Goal: Information Seeking & Learning: Learn about a topic

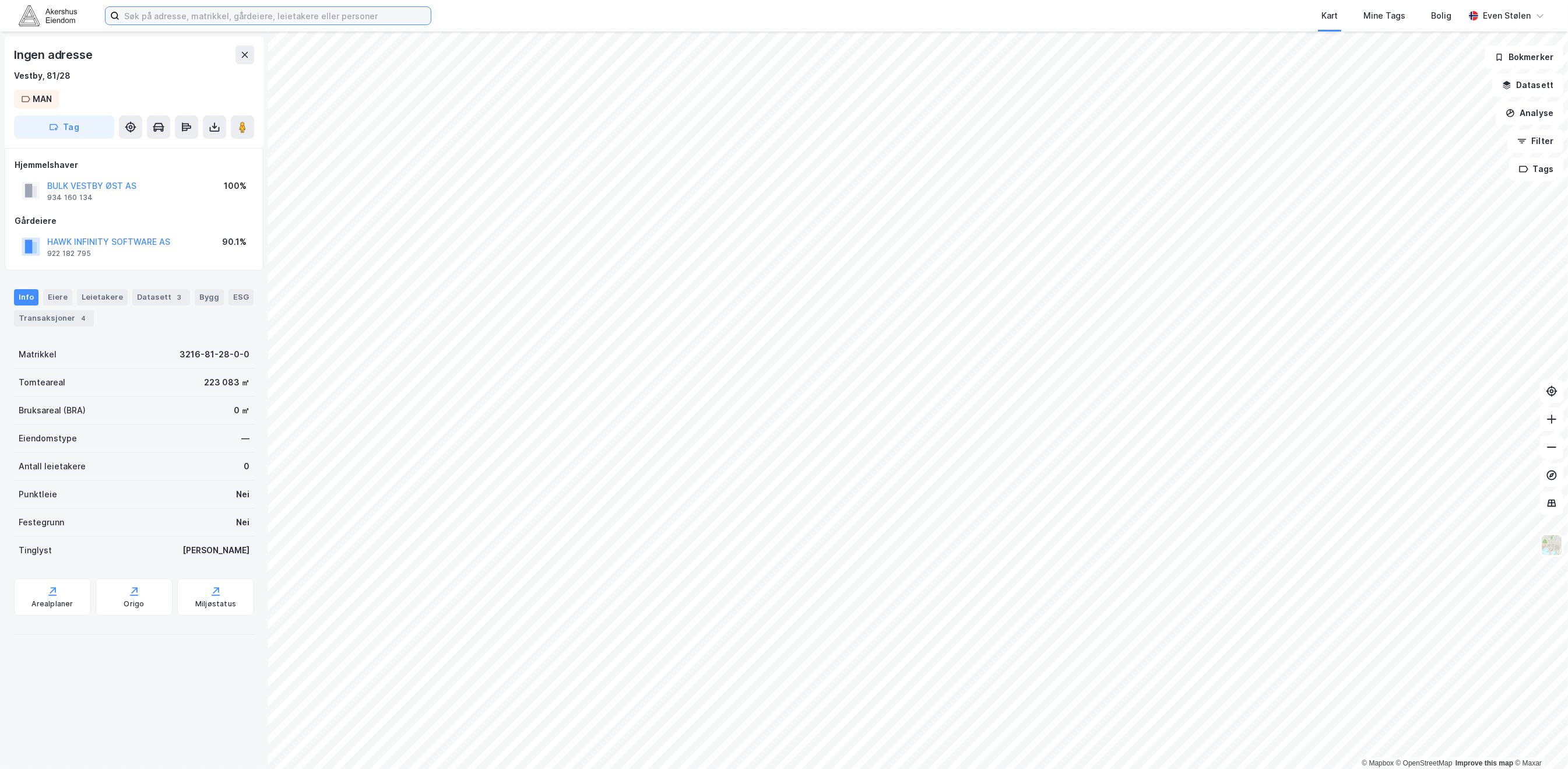
click at [235, 15] on input at bounding box center [275, 16] width 311 height 18
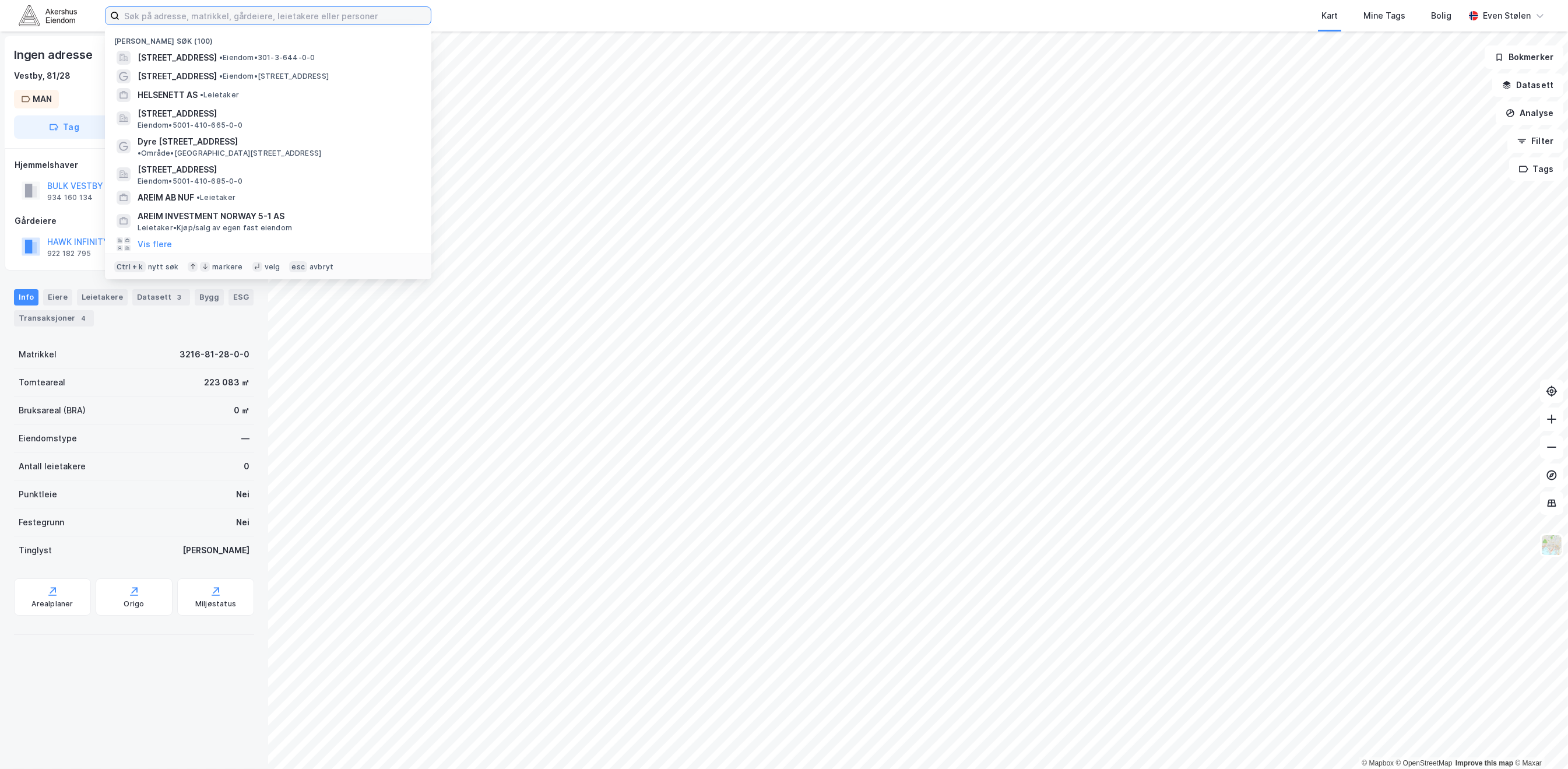
click at [238, 17] on input at bounding box center [275, 16] width 311 height 18
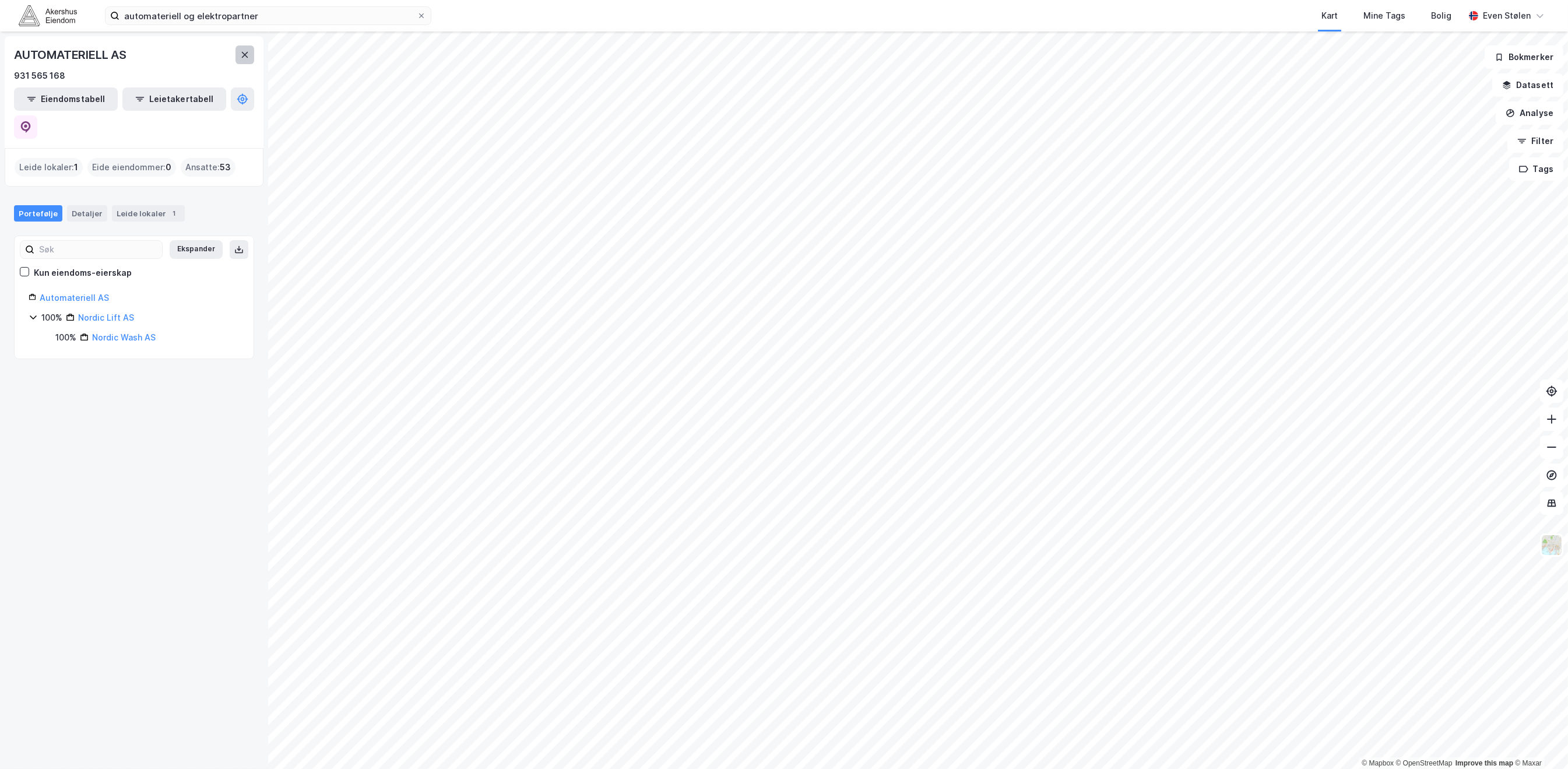
click at [241, 48] on button at bounding box center [244, 54] width 18 height 18
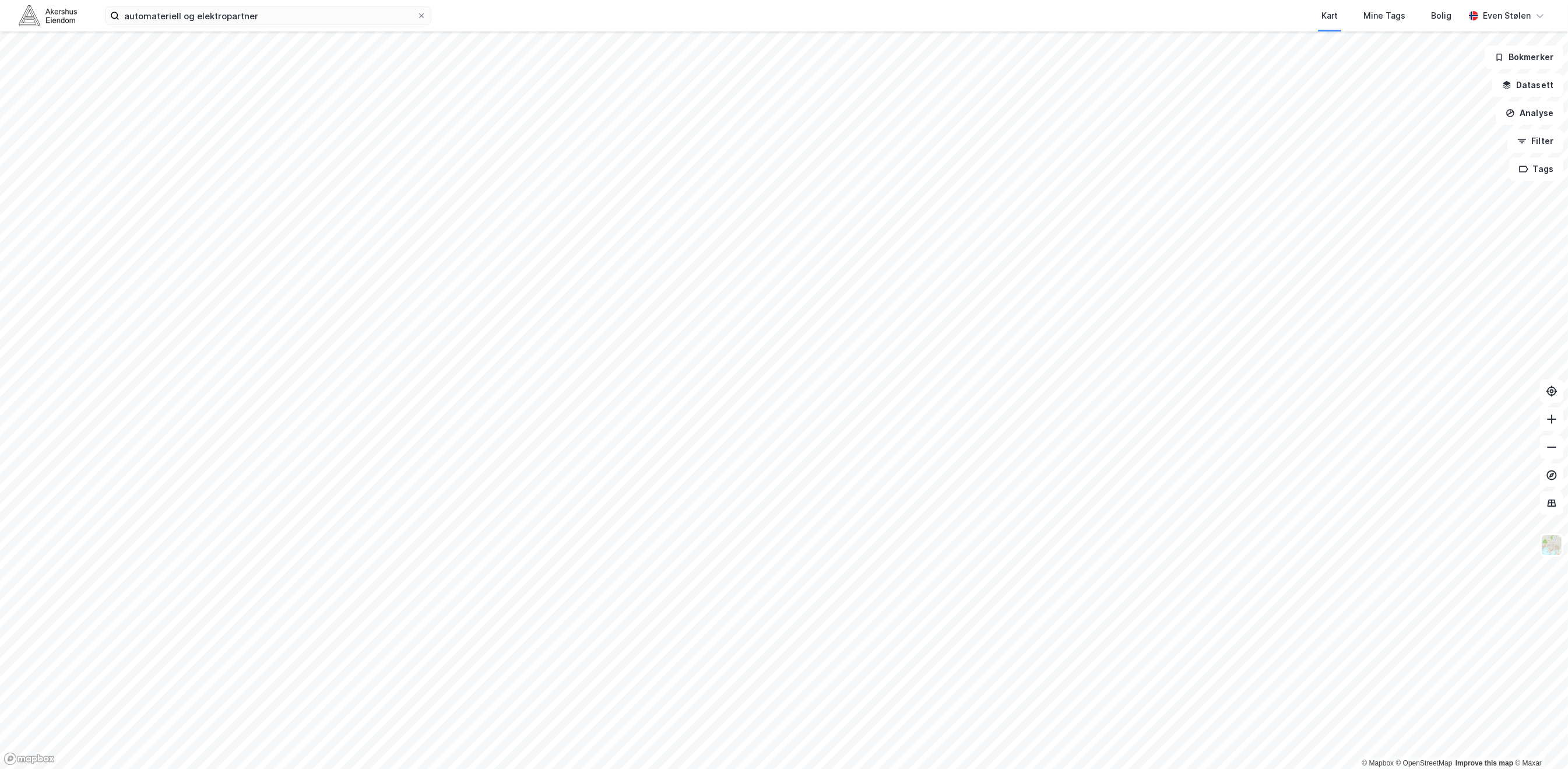
click at [259, 30] on div "automateriell og elektropartner Kart Mine Tags [PERSON_NAME] Even Stølen" at bounding box center [784, 16] width 1568 height 31
click at [289, 17] on input "automateriell og elektropartner" at bounding box center [268, 16] width 297 height 18
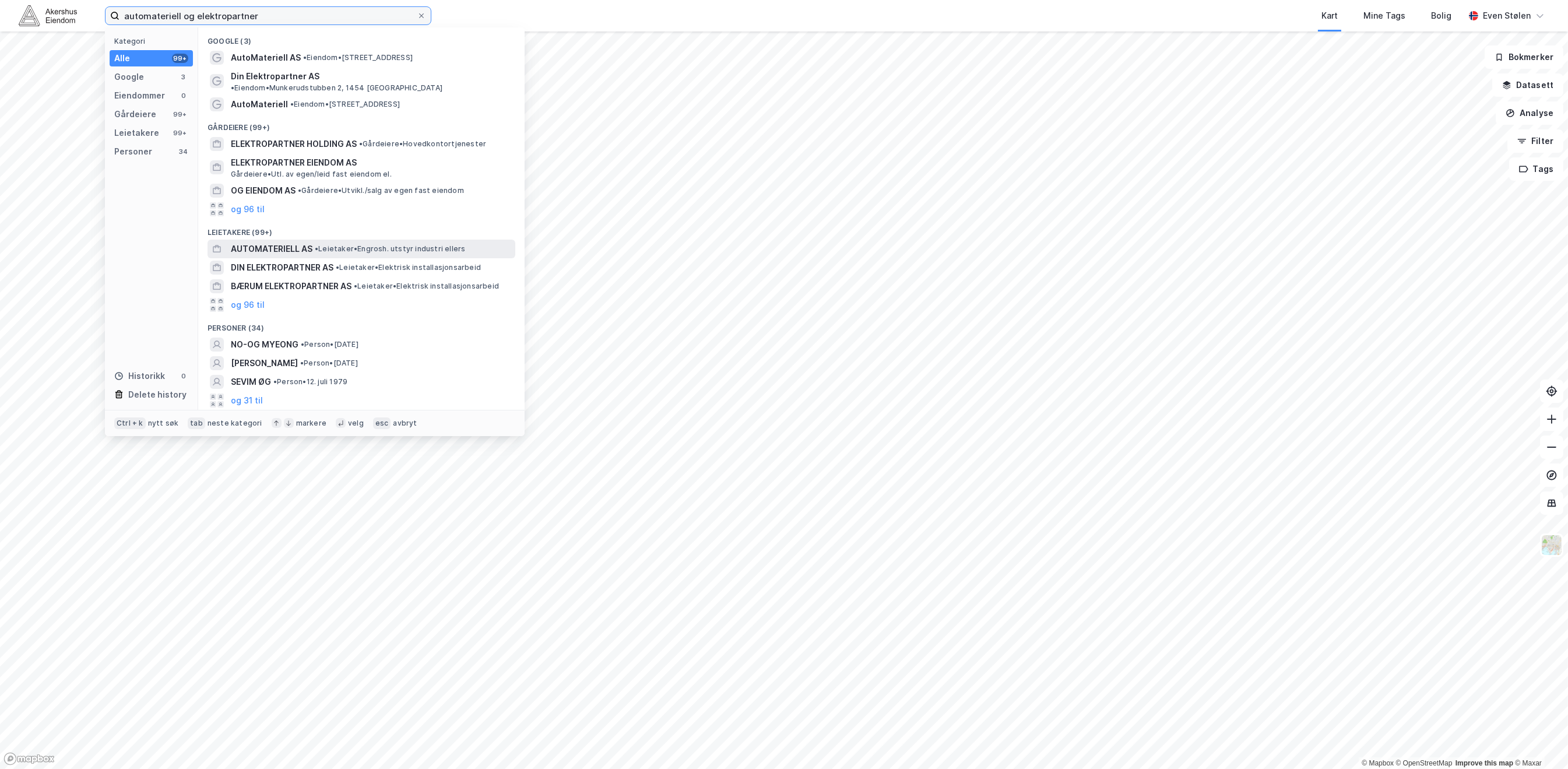
type input "automateriell og elektropartner"
click at [343, 244] on span "• Leietaker • [GEOGRAPHIC_DATA]. utstyr industri [PERSON_NAME]" at bounding box center [389, 249] width 150 height 9
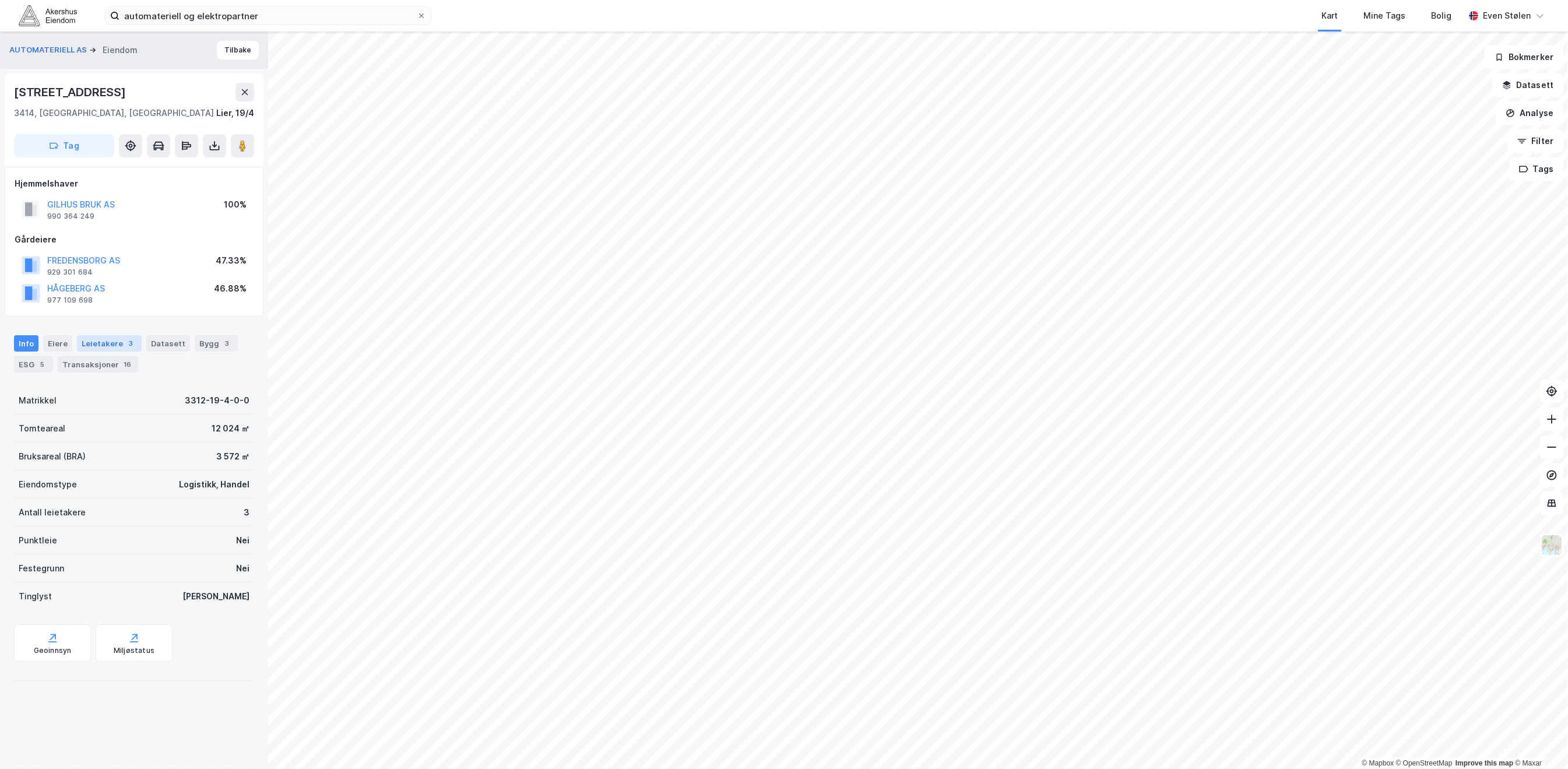
click at [104, 345] on div "Leietakere 3" at bounding box center [109, 343] width 65 height 17
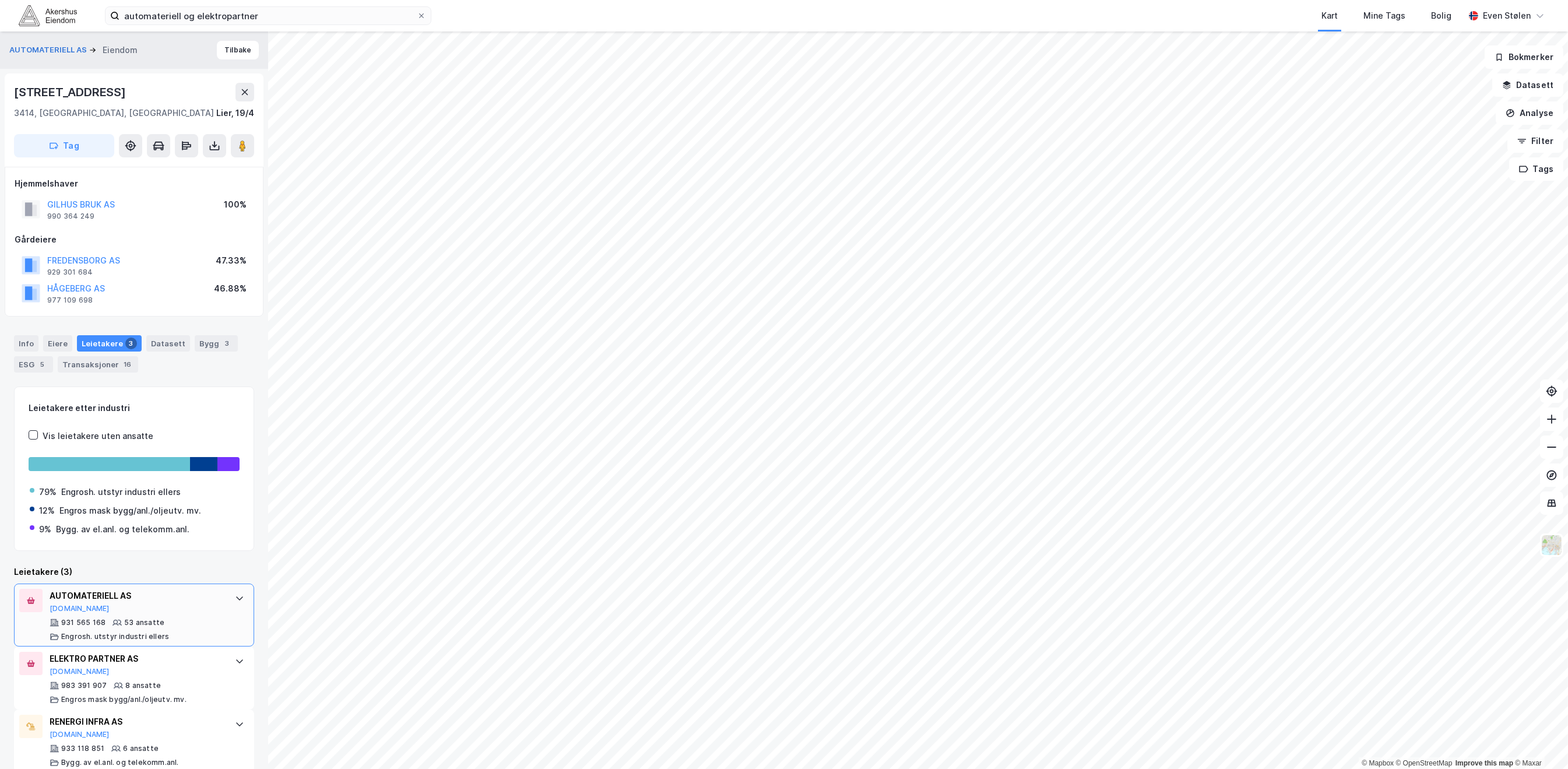
scroll to position [17, 0]
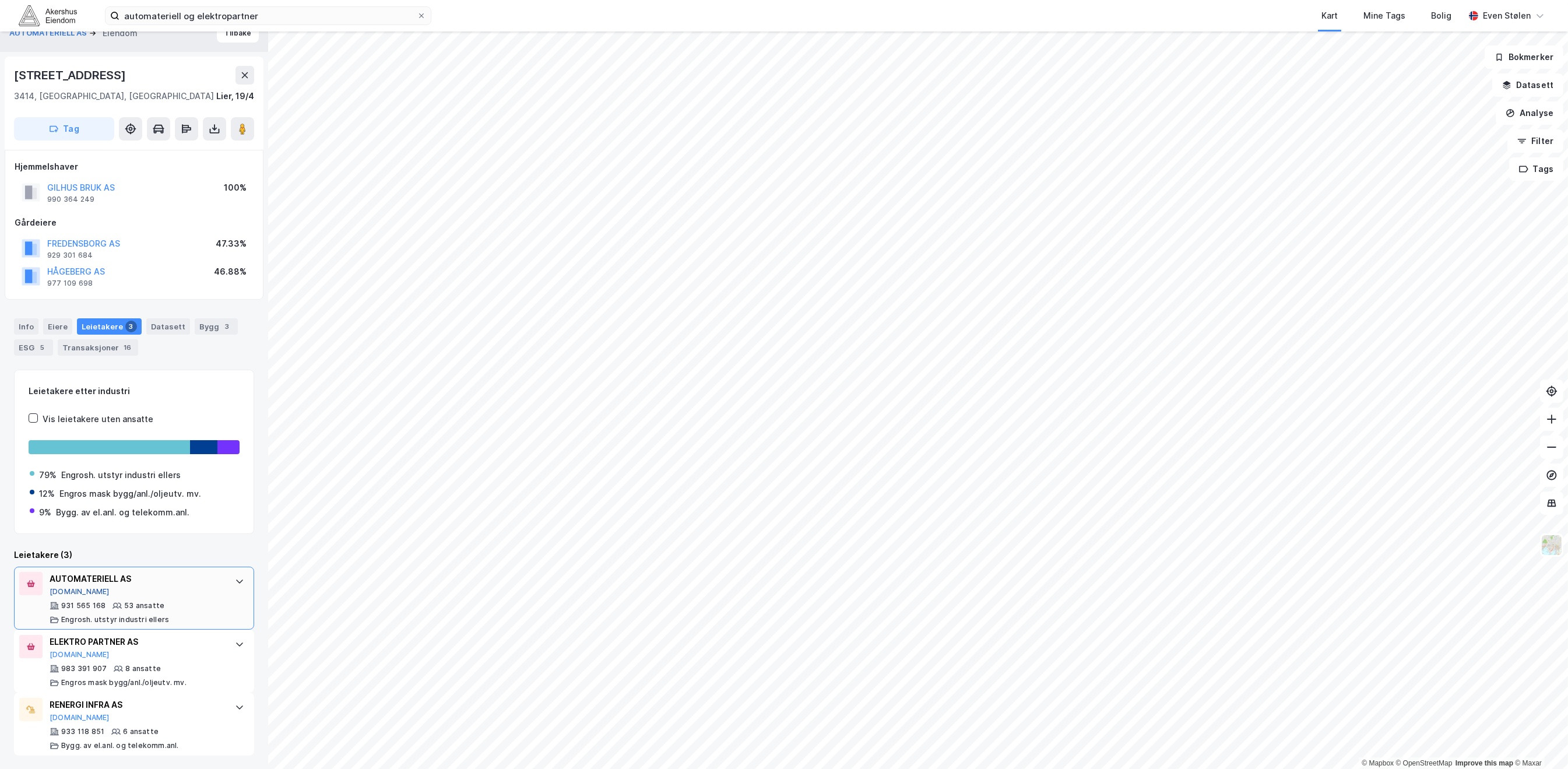
click at [63, 592] on button "[DOMAIN_NAME]" at bounding box center [79, 591] width 60 height 9
click at [207, 327] on div "Bygg 3" at bounding box center [216, 326] width 43 height 17
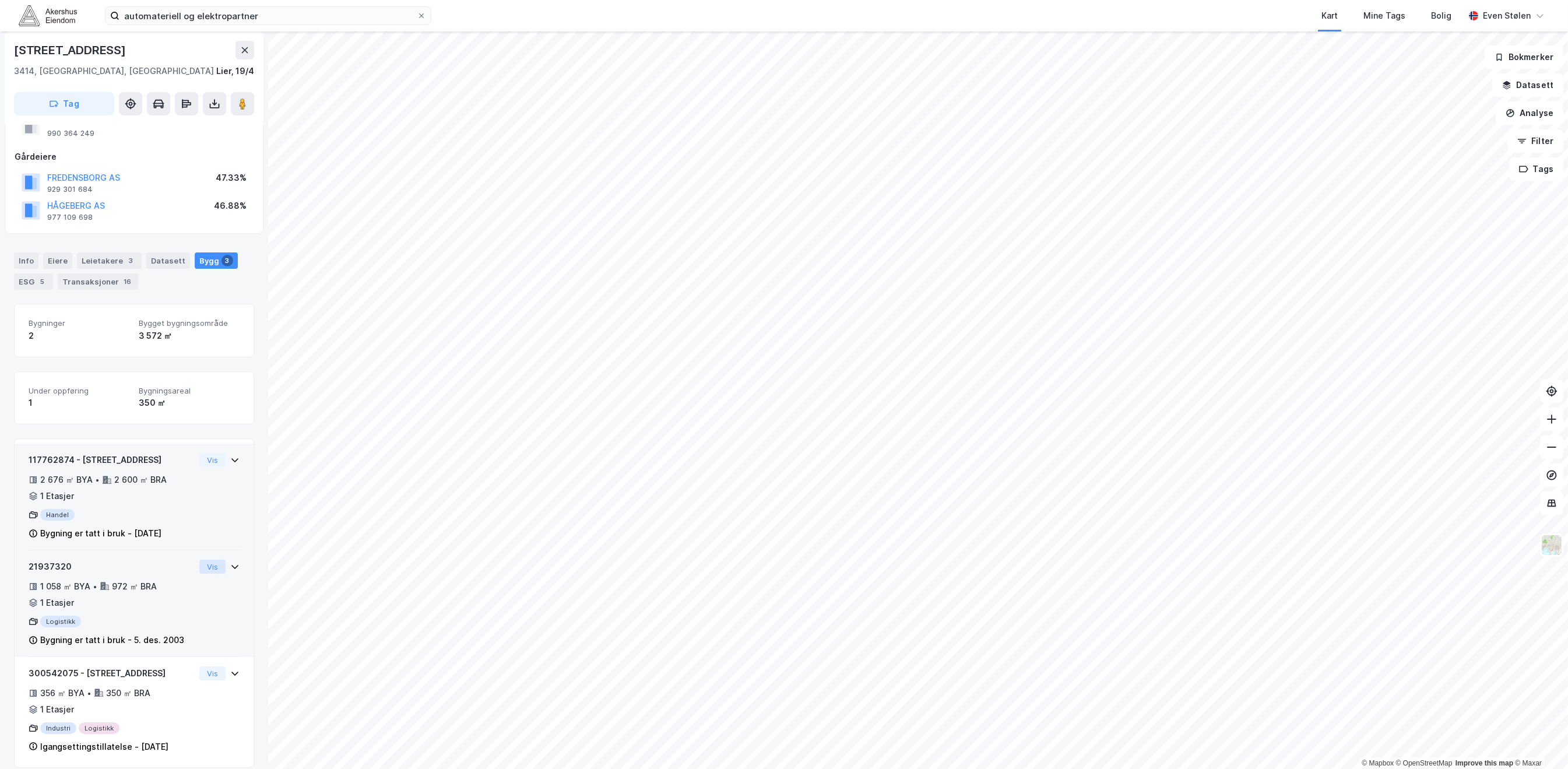
scroll to position [96, 0]
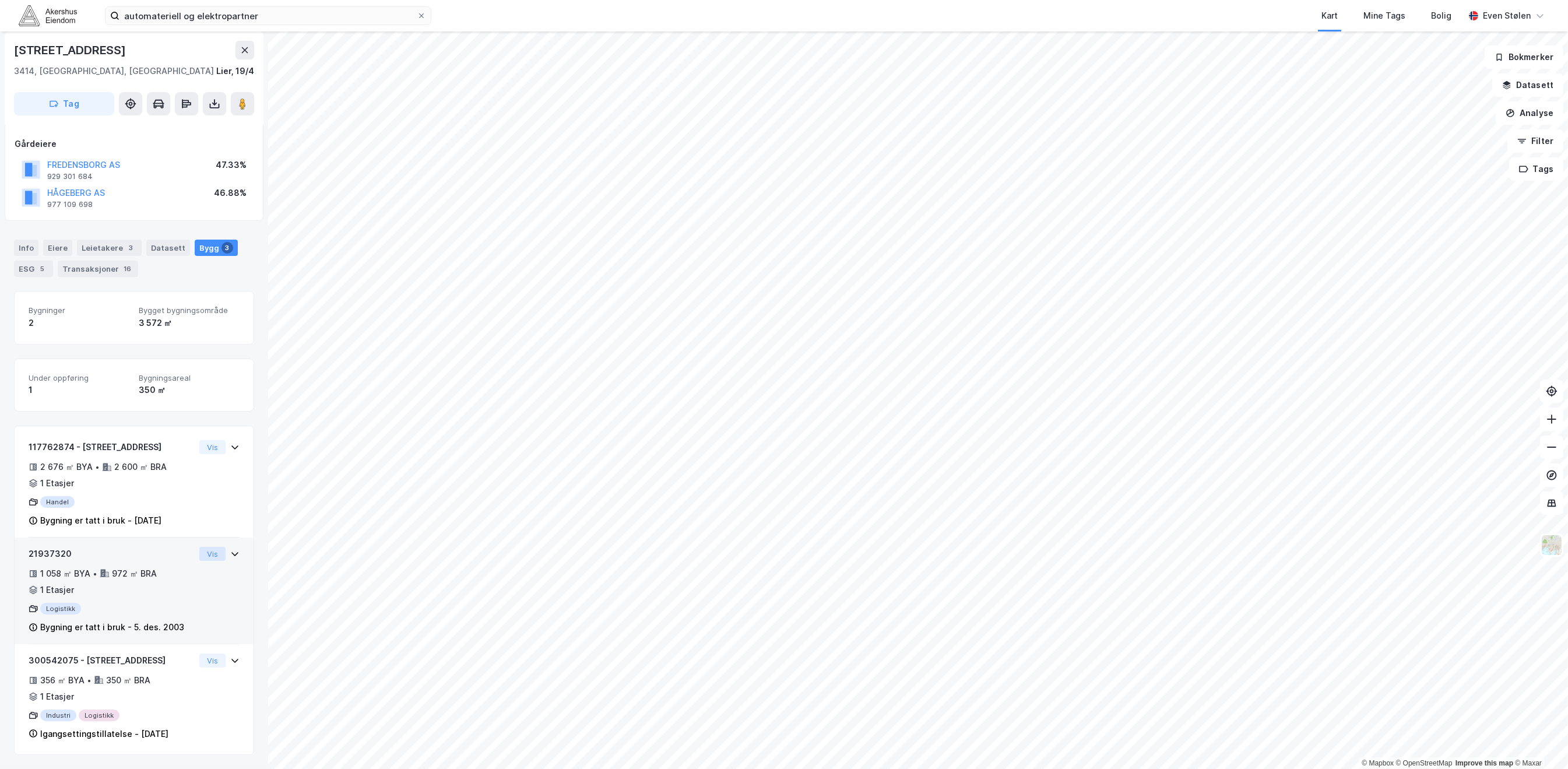
click at [199, 555] on button "Vis" at bounding box center [212, 553] width 26 height 14
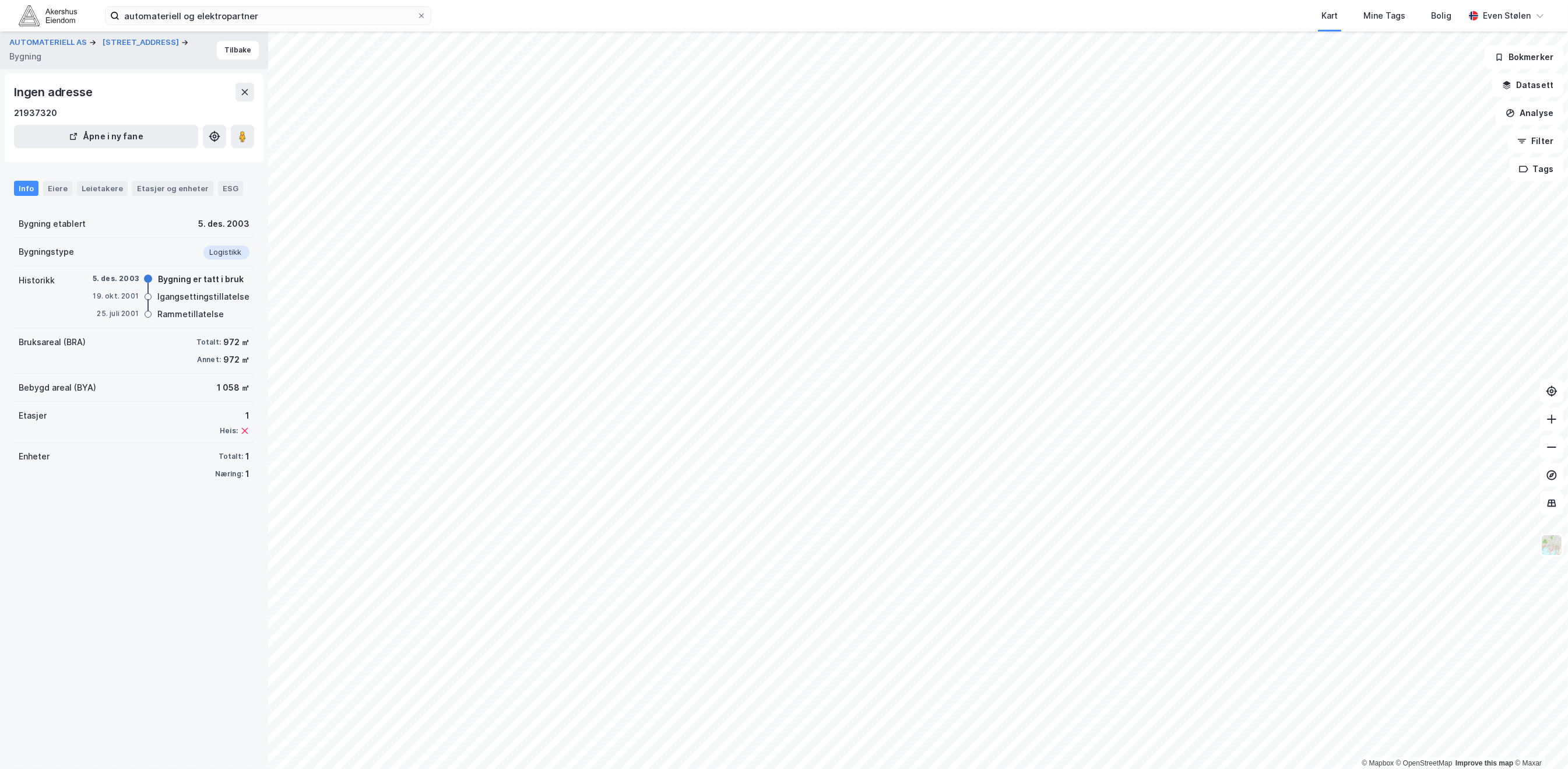
click at [185, 491] on div "AUTOMATERIELL AS [STREET_ADDRESS] Bygning Tilbake Ingen adresse 21937320 Åpne i…" at bounding box center [134, 399] width 268 height 737
click at [165, 186] on div "Etasjer og enheter" at bounding box center [173, 187] width 72 height 10
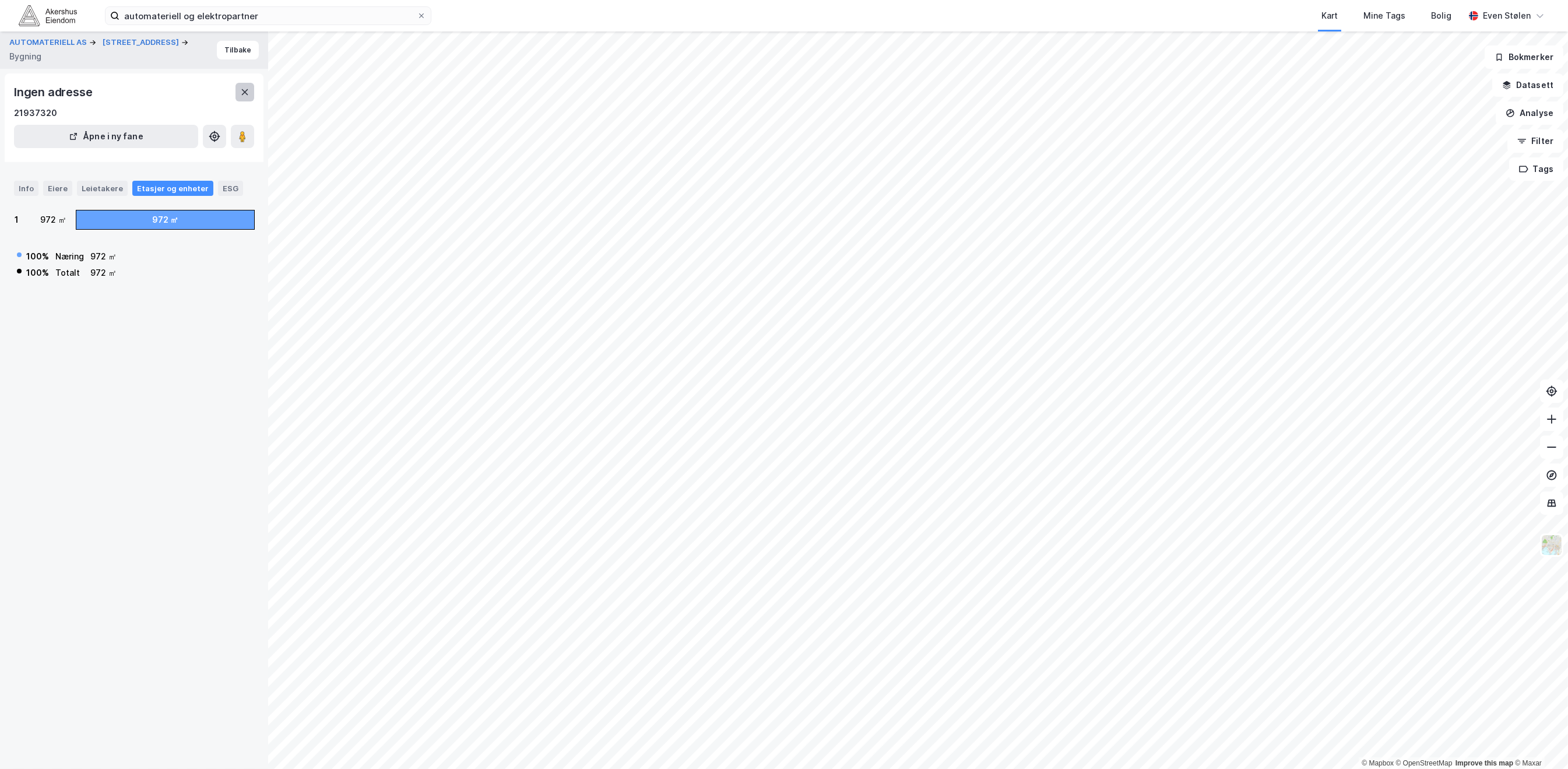
click at [242, 99] on button at bounding box center [244, 92] width 18 height 18
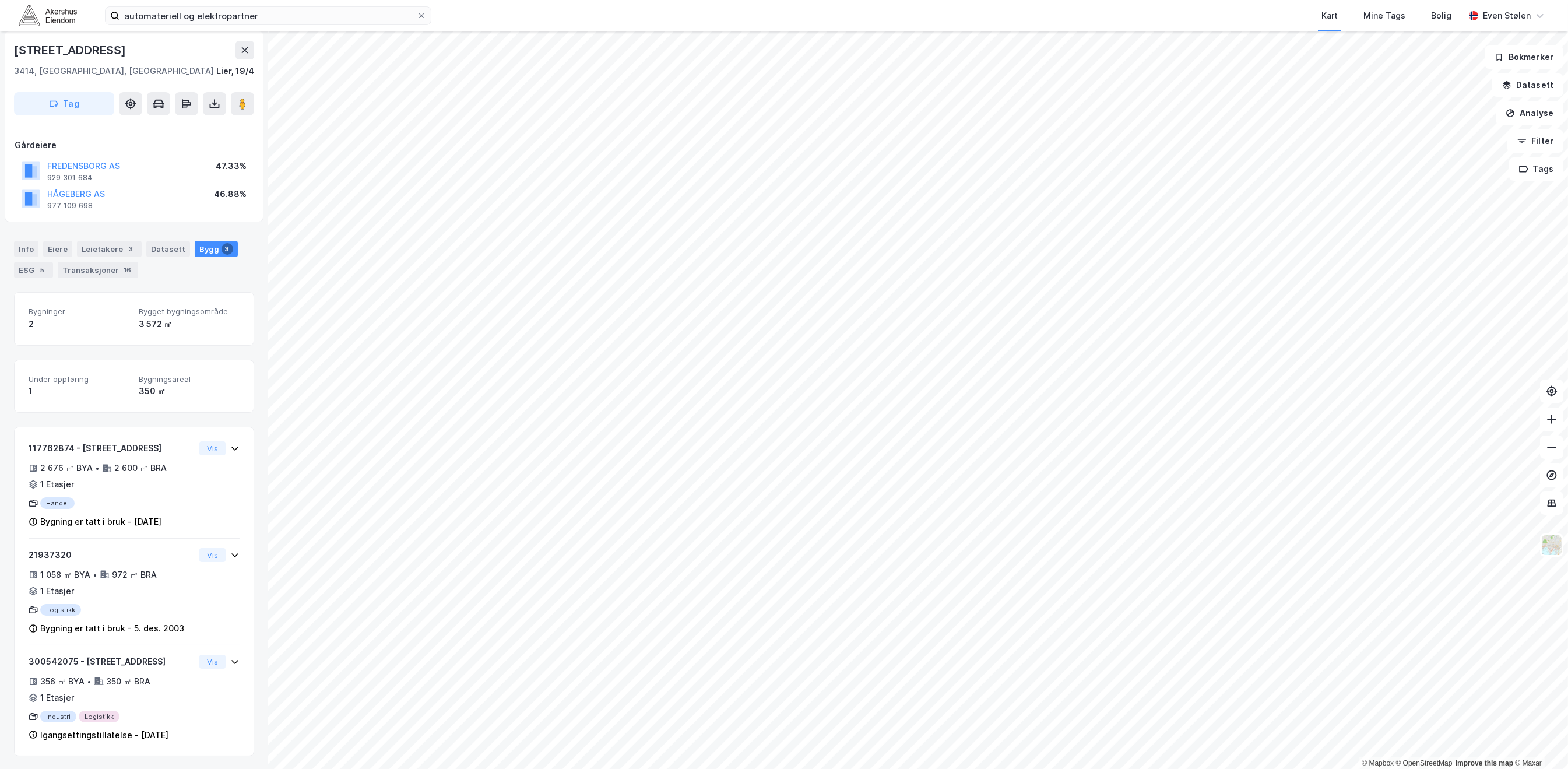
scroll to position [58, 0]
click at [68, 48] on div "[STREET_ADDRESS]" at bounding box center [71, 50] width 114 height 18
copy div "[STREET_ADDRESS]"
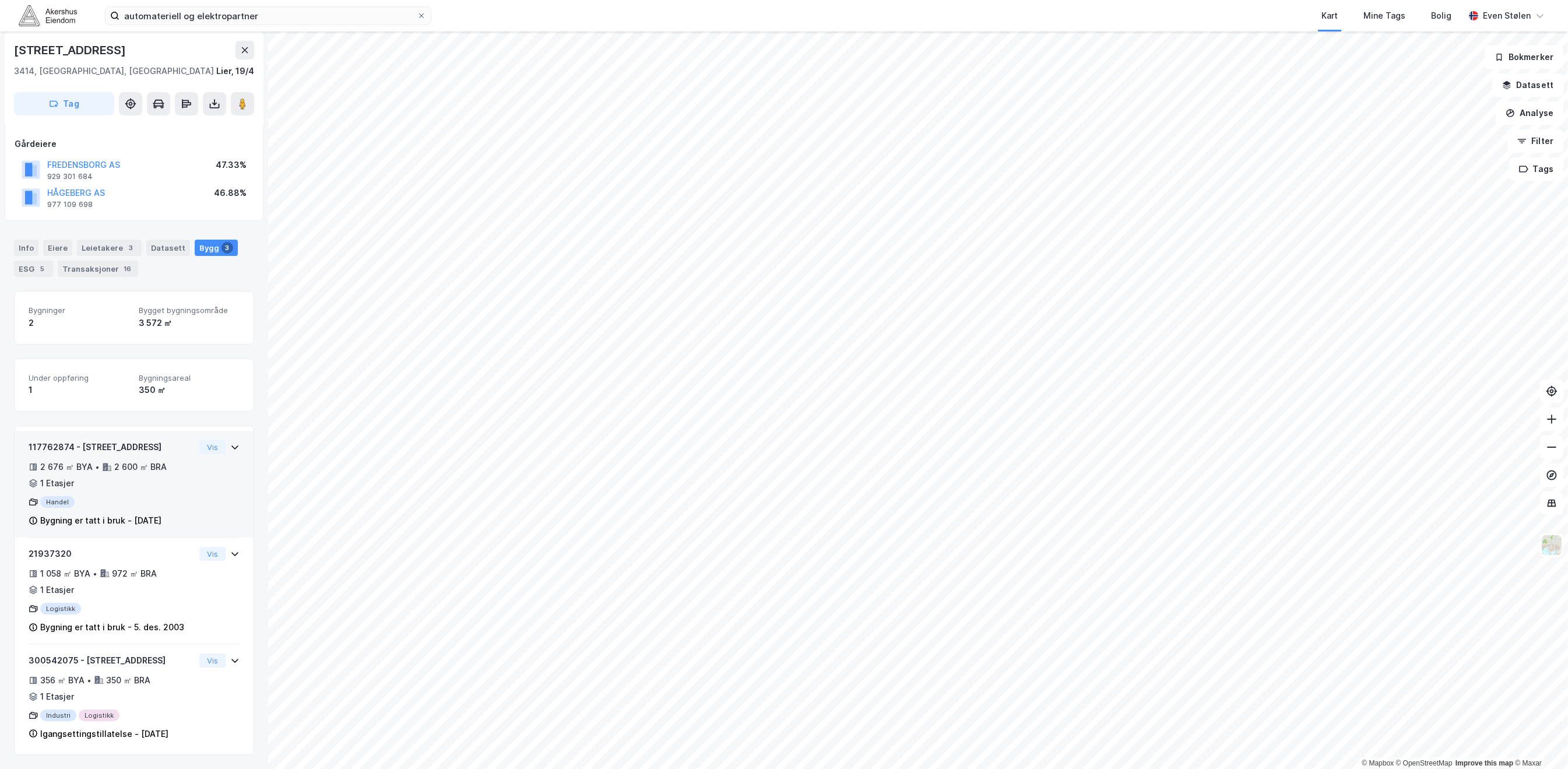
click at [171, 468] on div "2 676 ㎡ BYA • 2 600 ㎡ BRA • 1 Etasjer" at bounding box center [112, 475] width 166 height 30
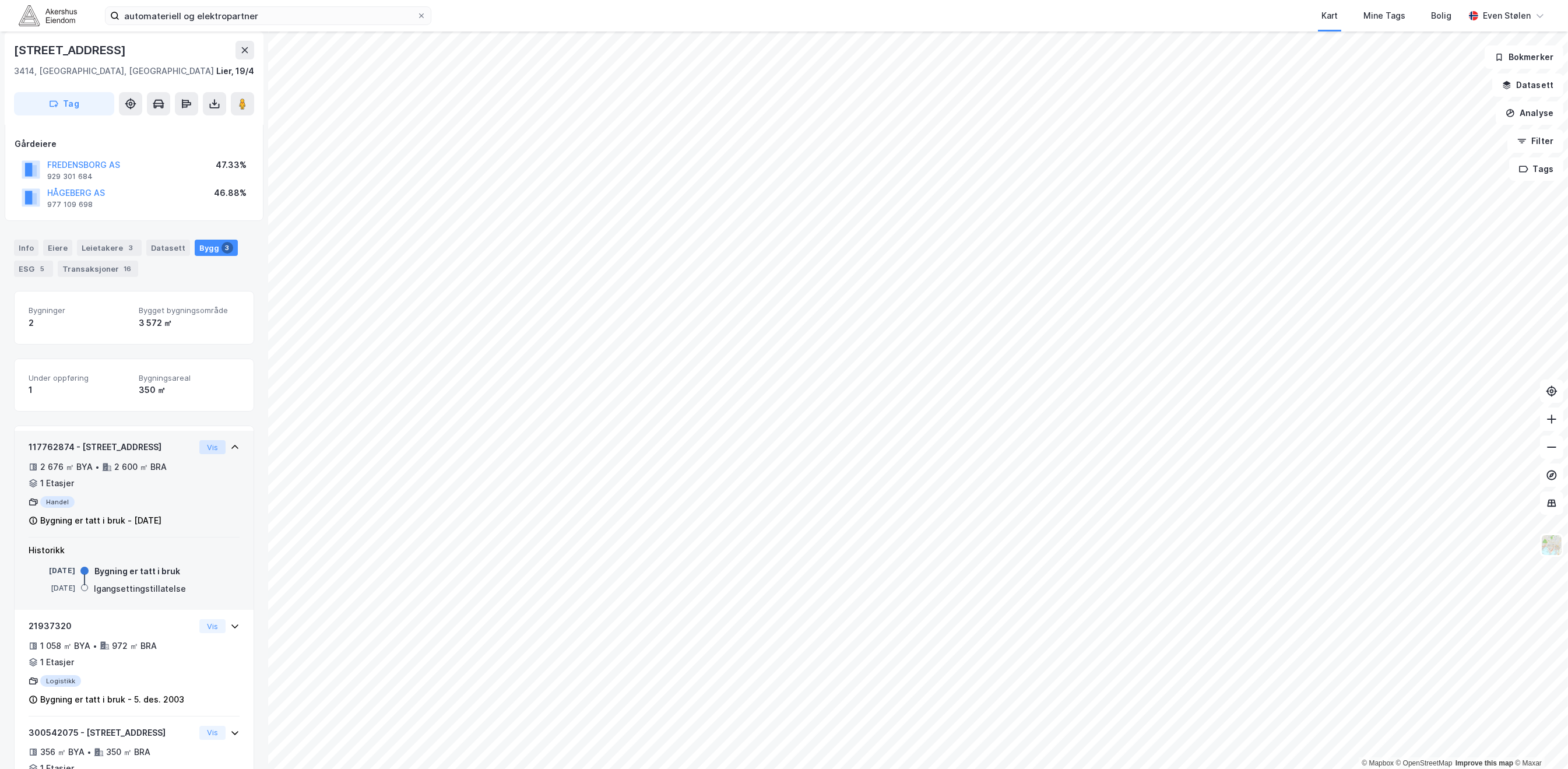
click at [199, 447] on button "Vis" at bounding box center [212, 446] width 26 height 14
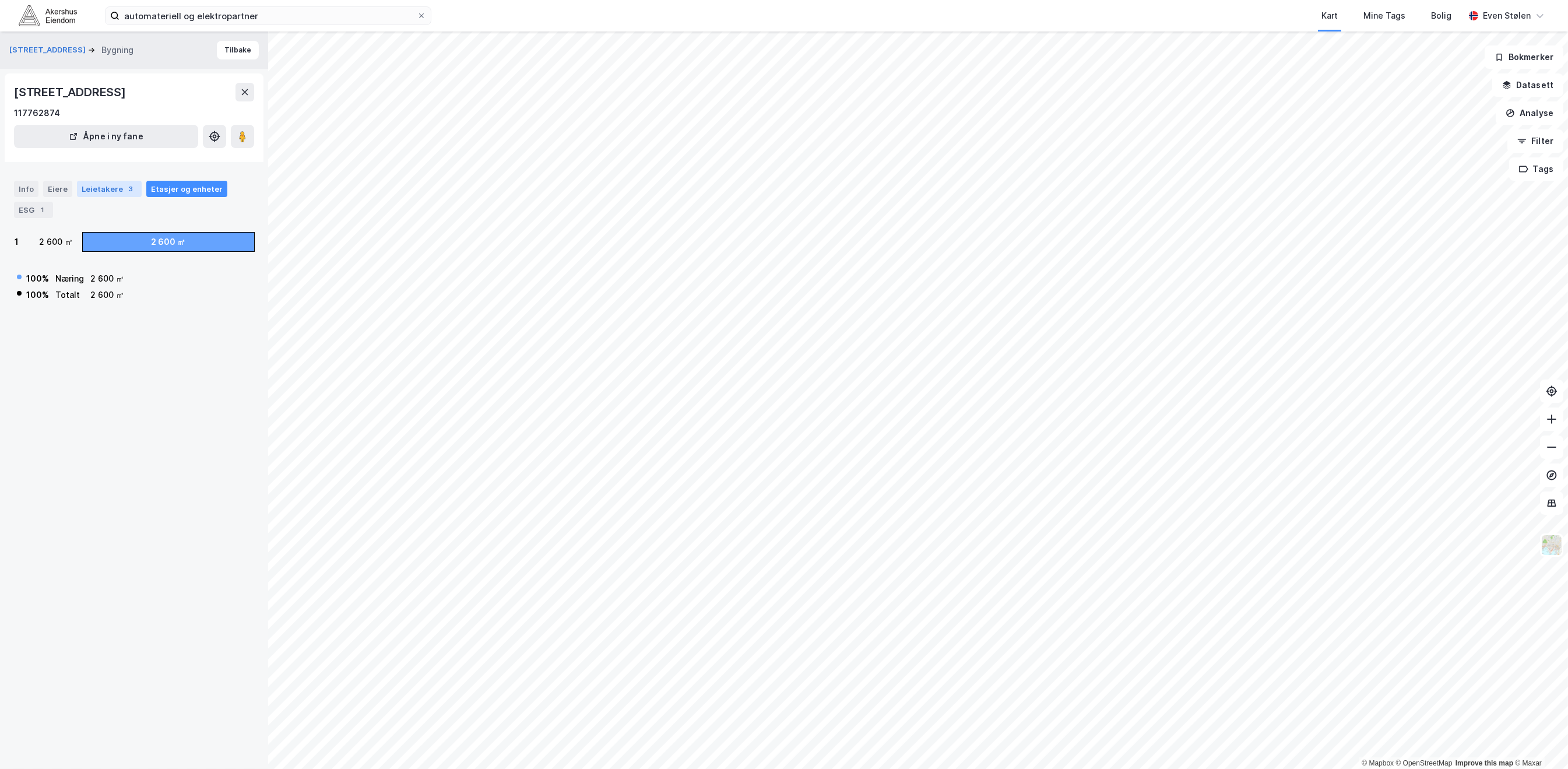
click at [100, 190] on div "Leietakere 3" at bounding box center [109, 189] width 65 height 17
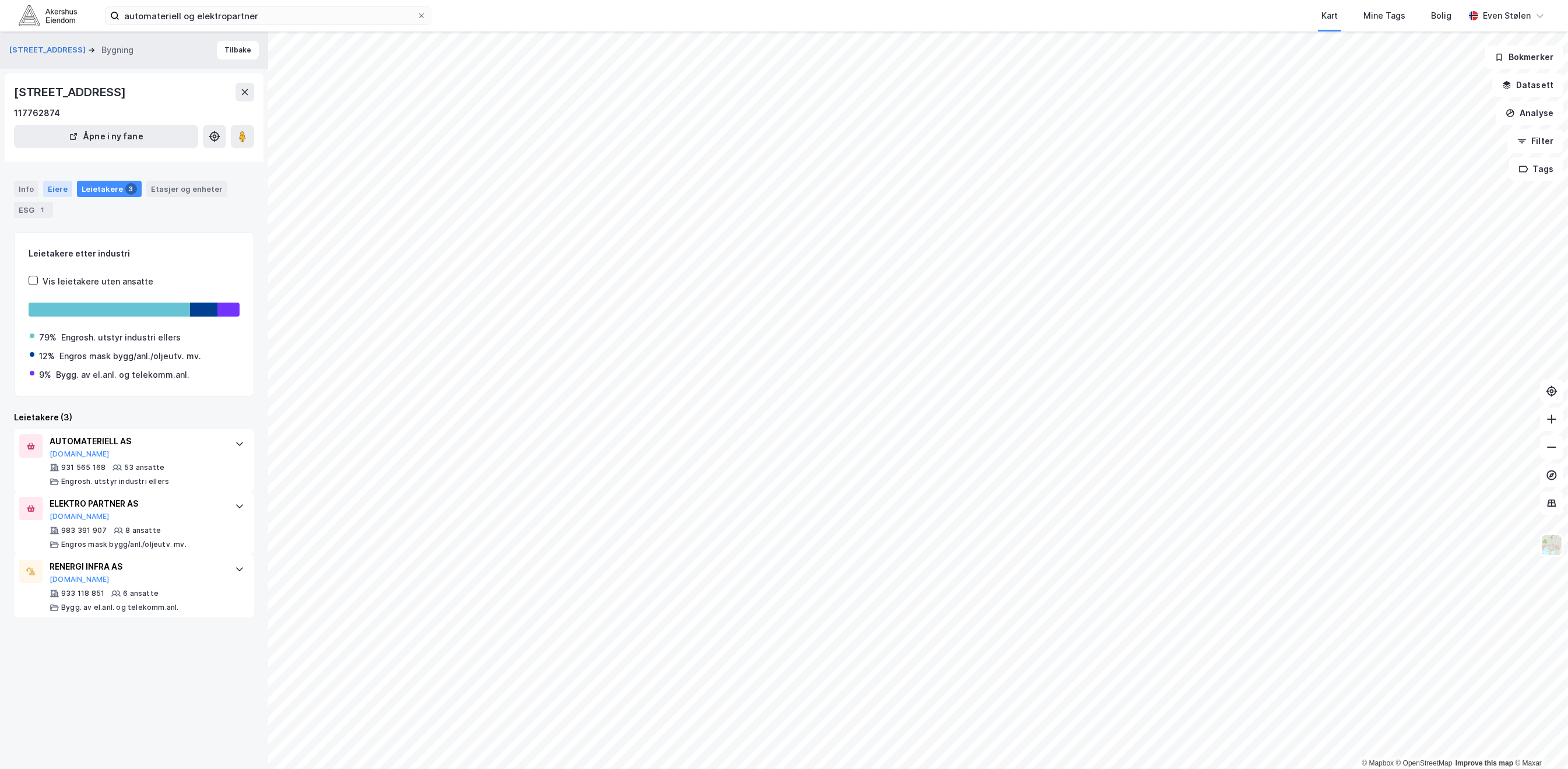
click at [66, 189] on div "Eiere" at bounding box center [58, 189] width 30 height 17
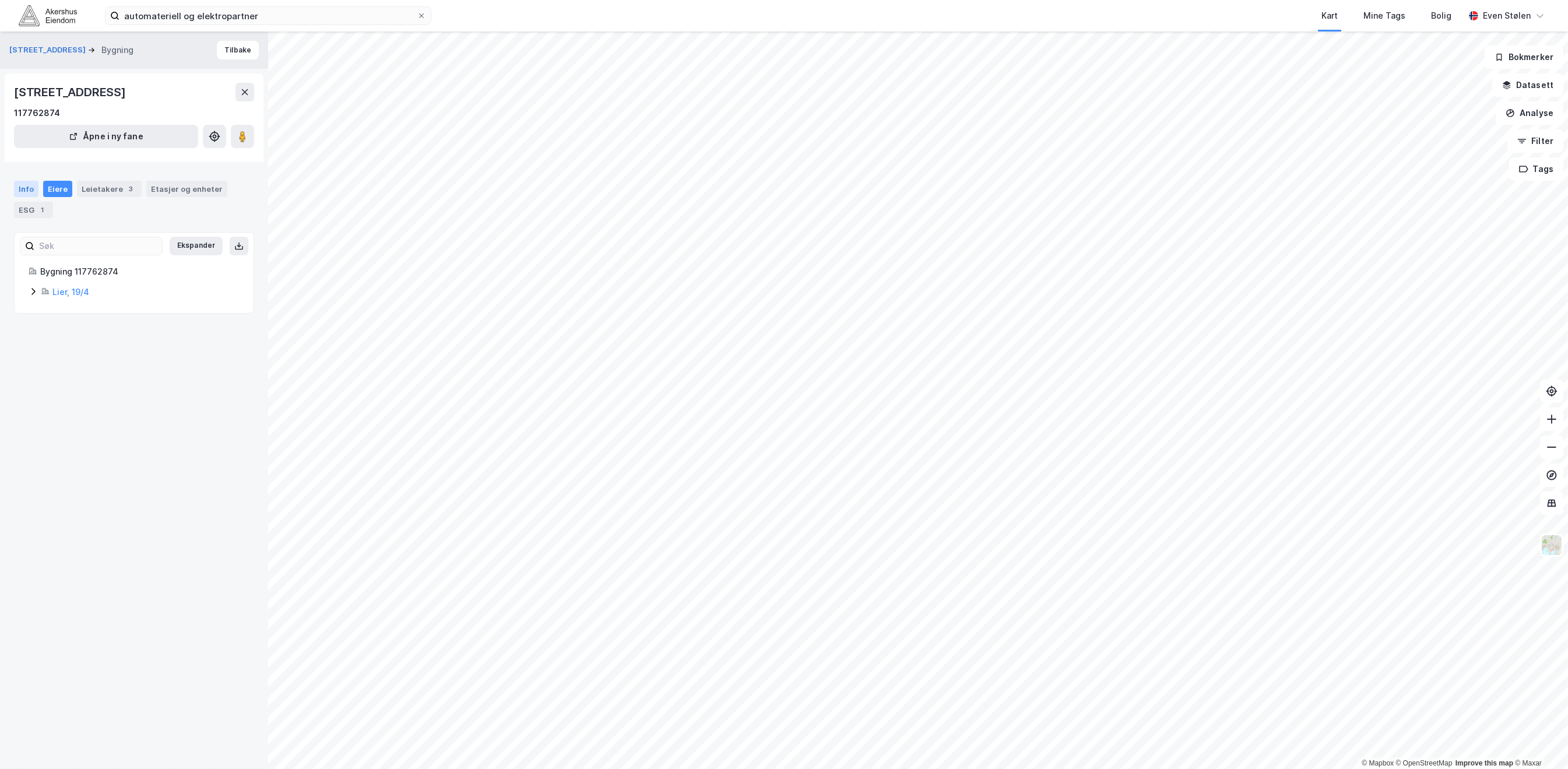
click at [26, 191] on div "Info" at bounding box center [26, 189] width 25 height 17
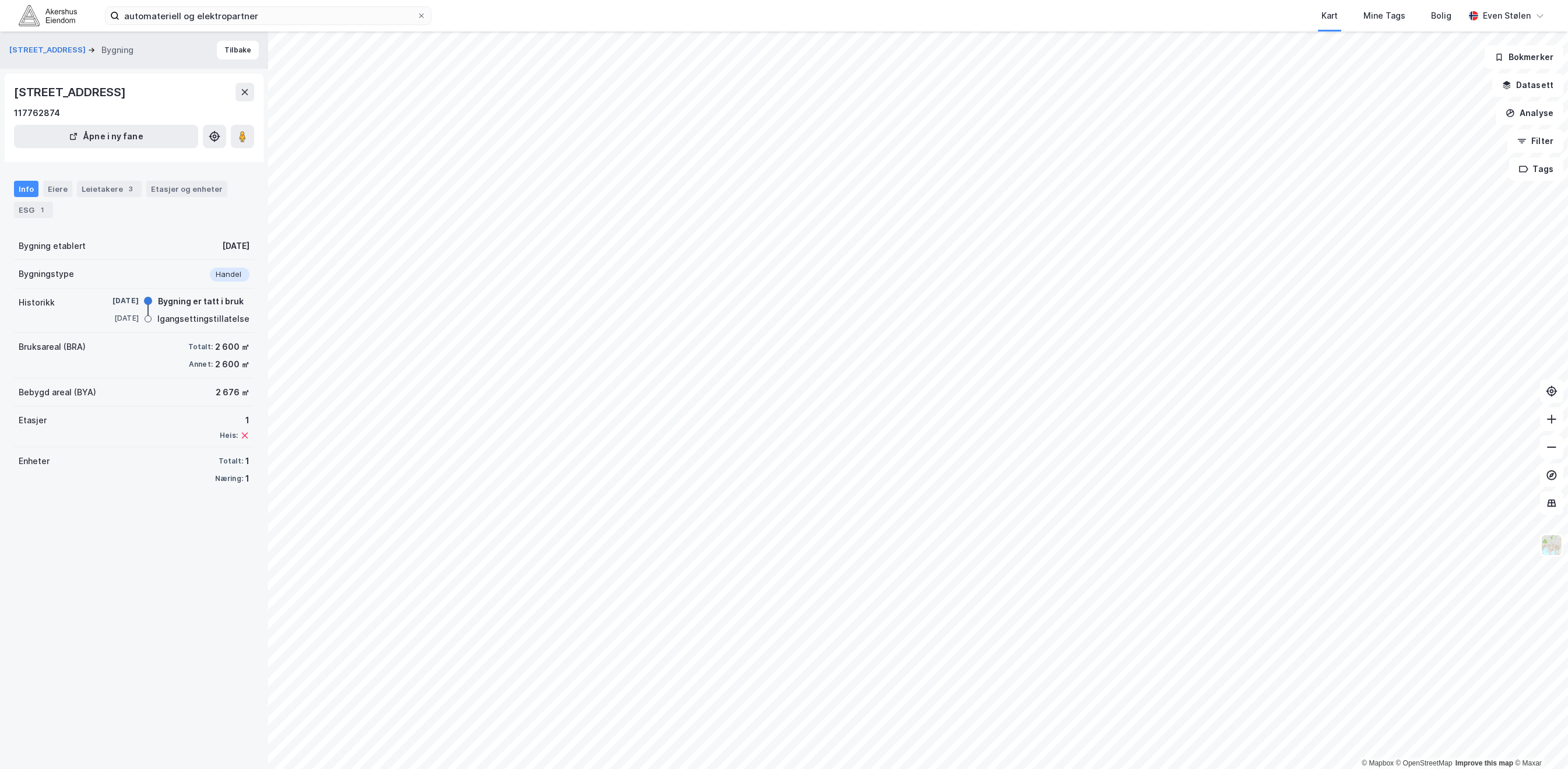
click at [170, 198] on div "Info Eiere Leietakere 3 Etasjer og enheter ESG 1" at bounding box center [134, 199] width 240 height 37
click at [232, 53] on button "Tilbake" at bounding box center [238, 50] width 42 height 18
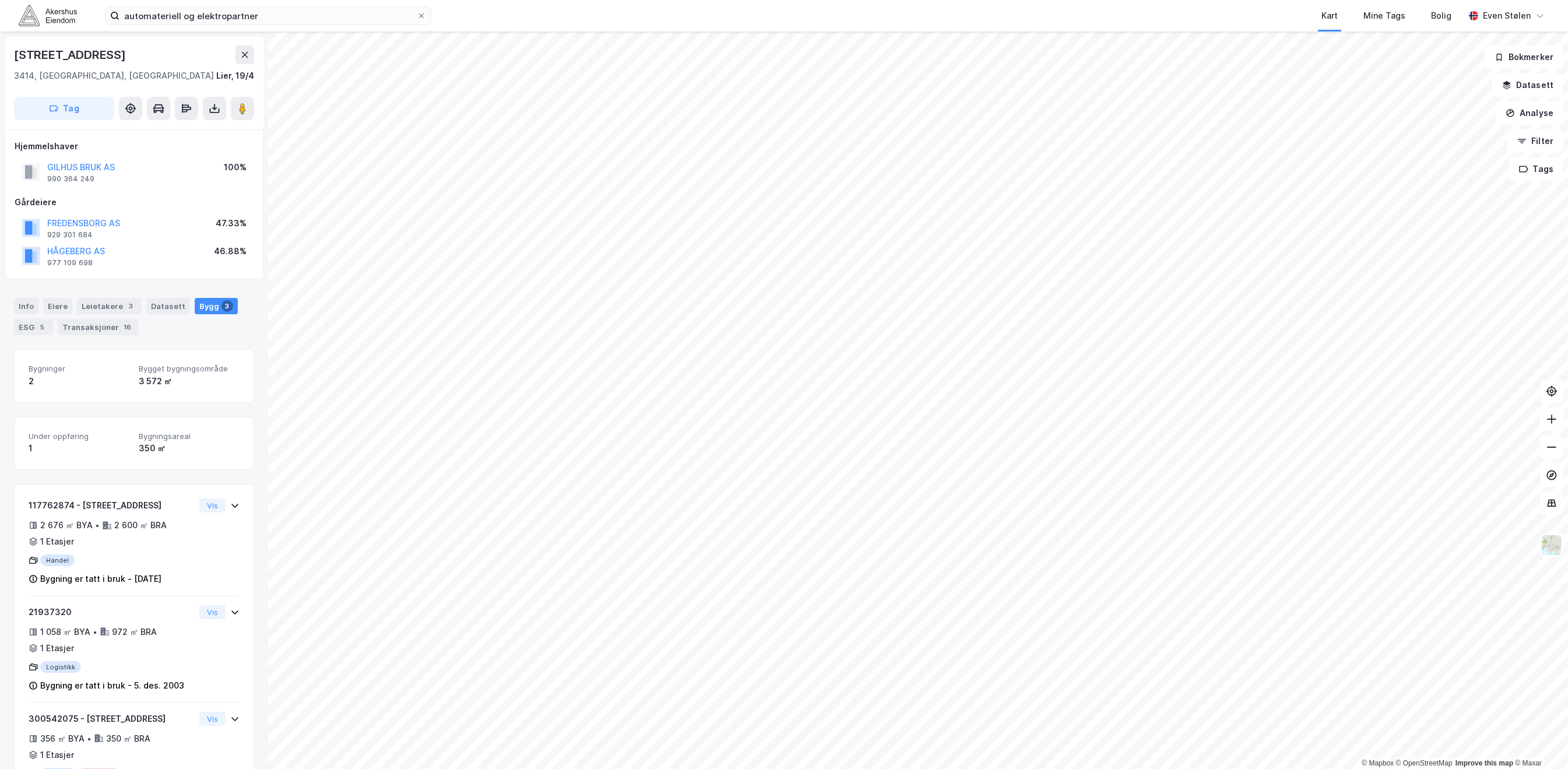
scroll to position [58, 0]
